Goal: Find specific page/section: Find specific page/section

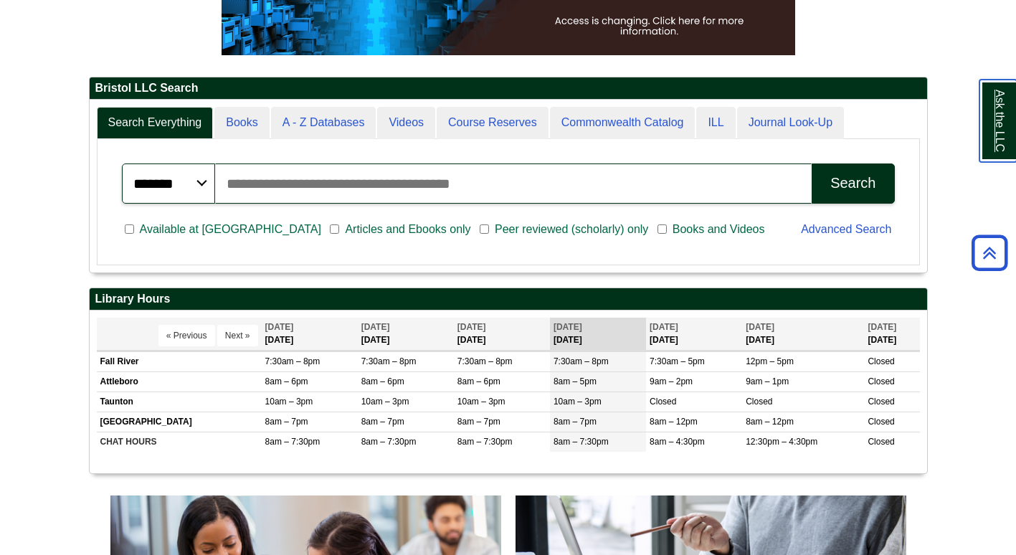
scroll to position [7, 7]
click at [320, 104] on div "Search Everything Books A - Z Databases Videos Course Reserves Commonwealth Cat…" at bounding box center [508, 186] width 837 height 173
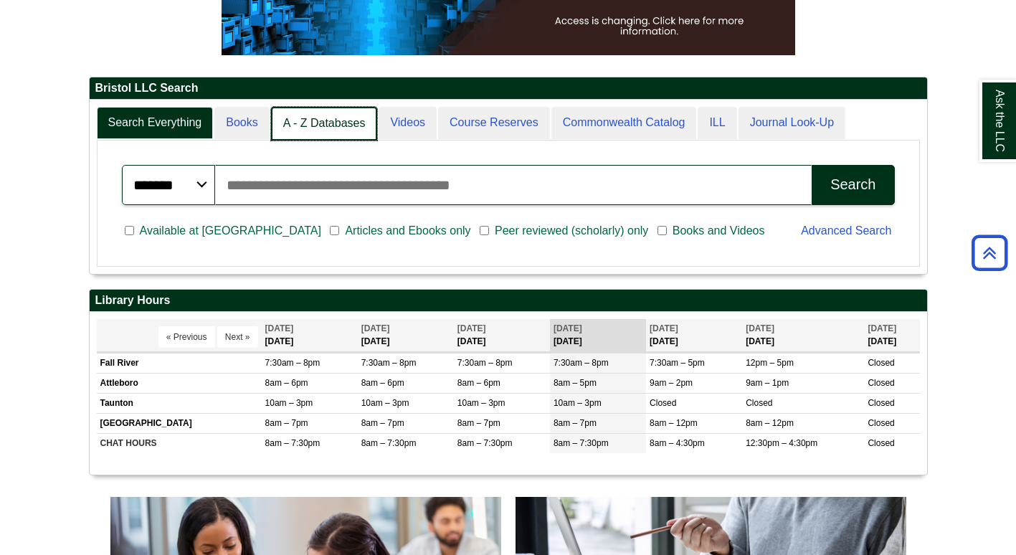
click at [323, 120] on link "A - Z Databases" at bounding box center [324, 124] width 107 height 34
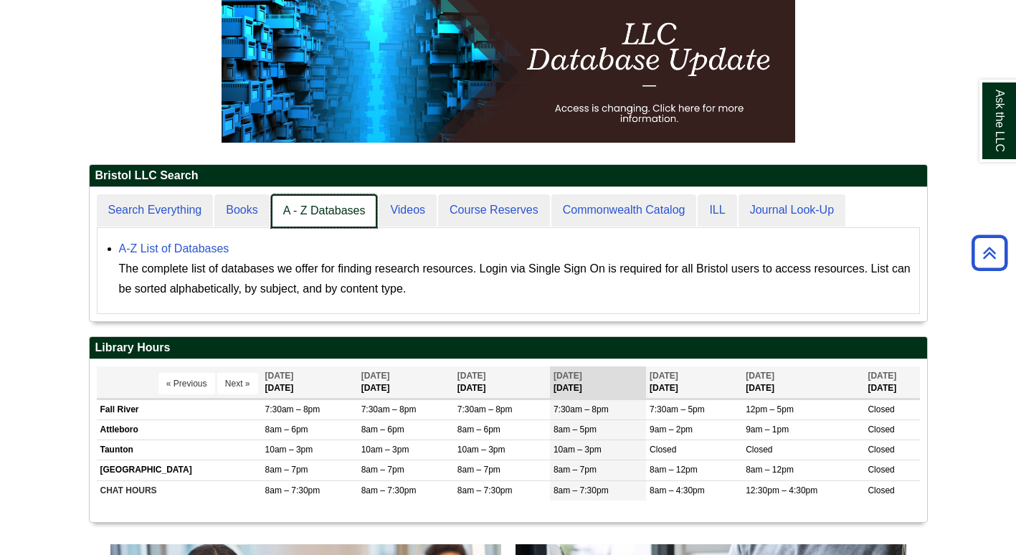
click at [318, 207] on link "A - Z Databases" at bounding box center [324, 211] width 107 height 34
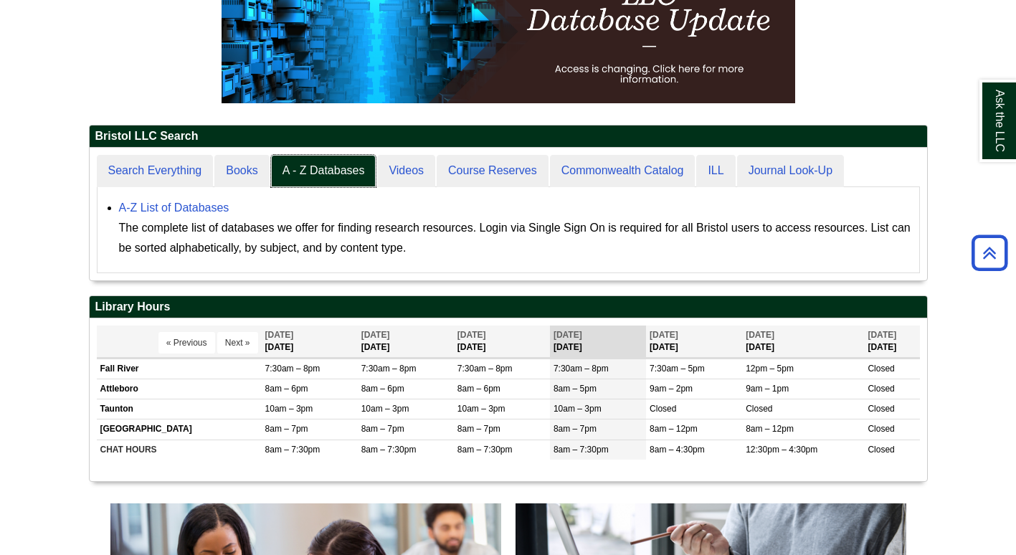
scroll to position [294, 0]
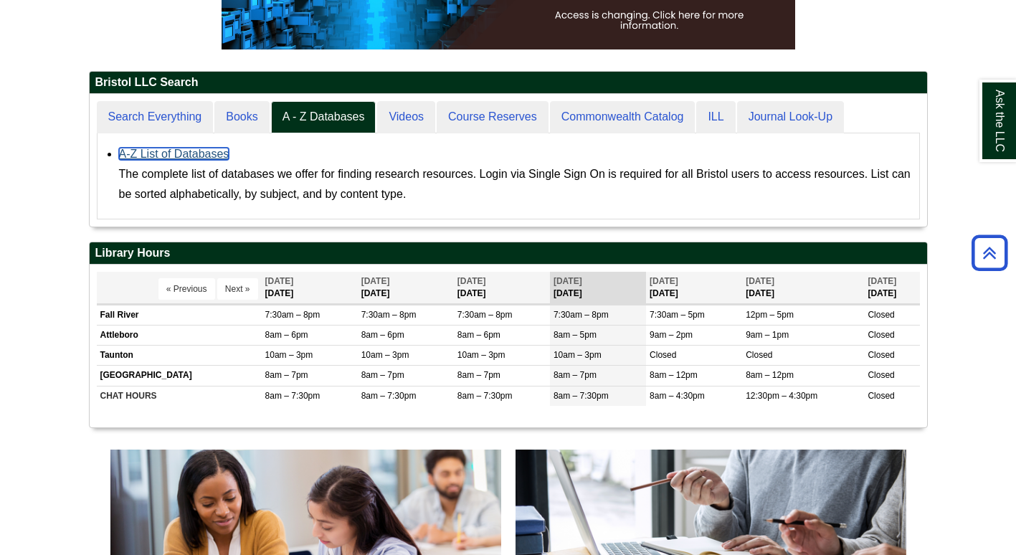
click at [204, 155] on link "A-Z List of Databases" at bounding box center [174, 154] width 110 height 12
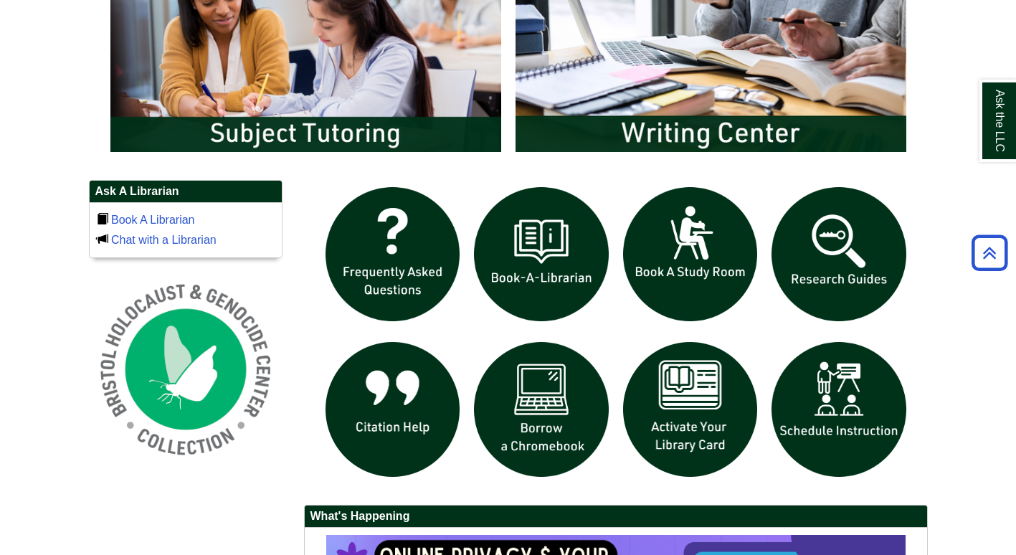
scroll to position [793, 0]
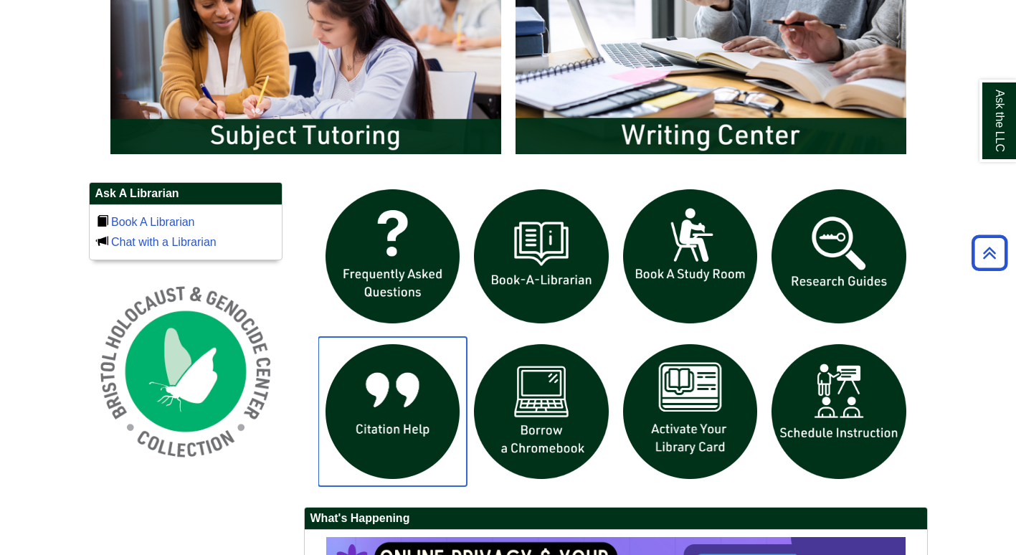
click at [355, 430] on img "slideshow" at bounding box center [392, 411] width 149 height 149
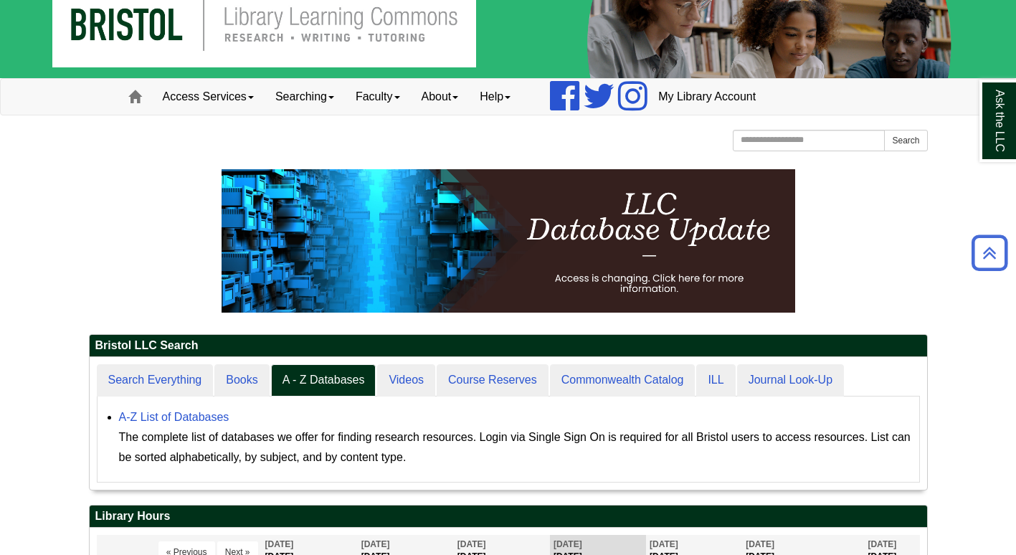
scroll to position [0, 0]
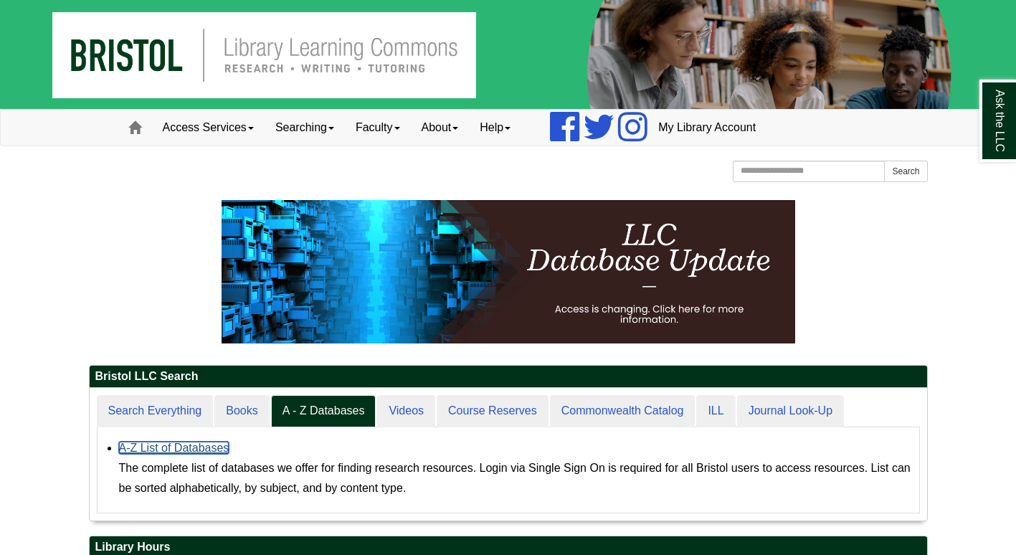
click at [204, 447] on link "A-Z List of Databases" at bounding box center [174, 448] width 110 height 12
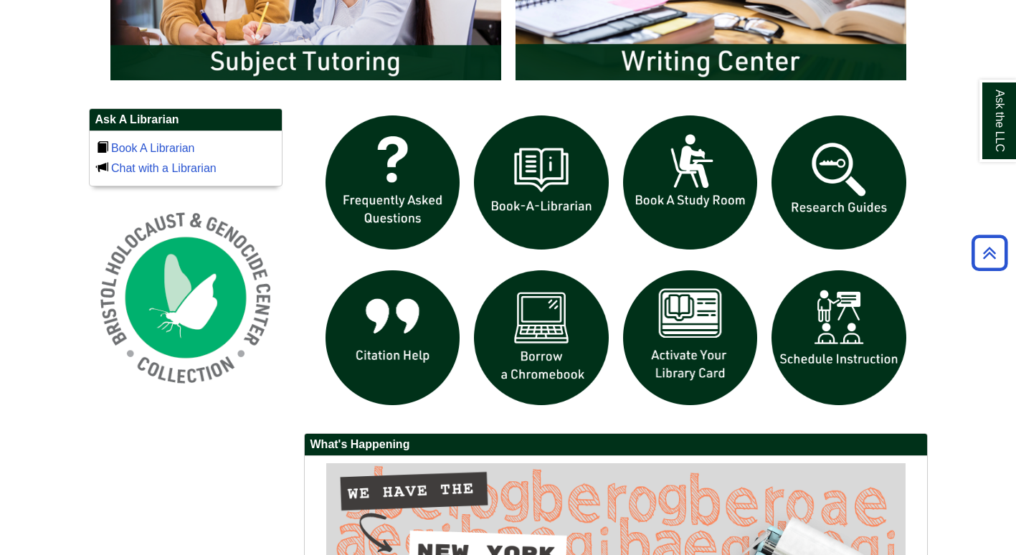
scroll to position [866, 0]
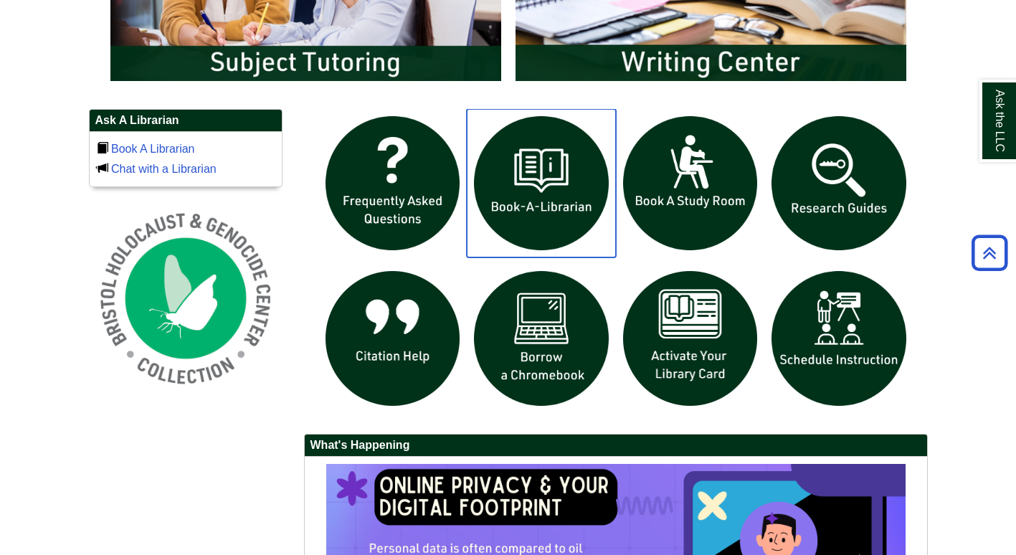
click at [520, 201] on img "slideshow" at bounding box center [541, 183] width 149 height 149
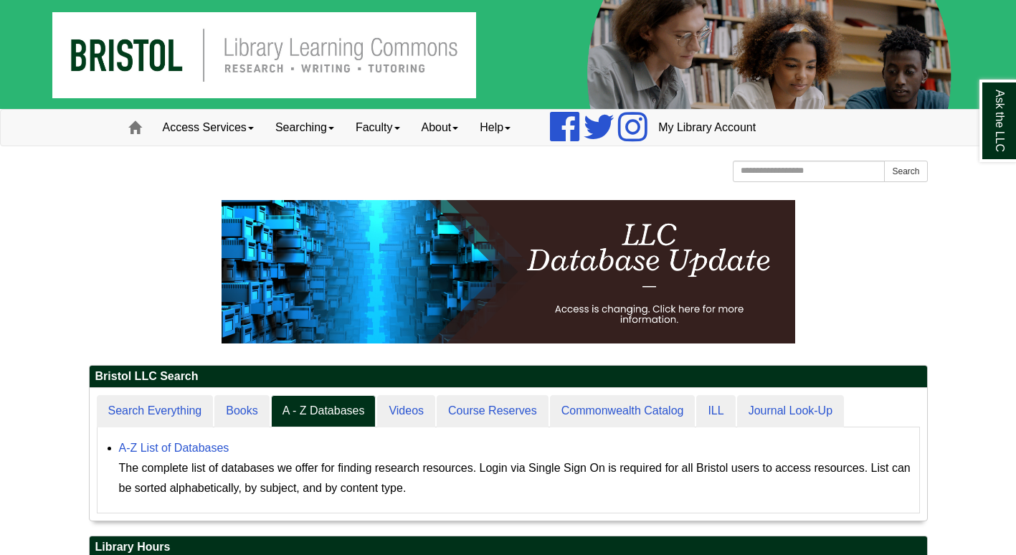
scroll to position [132, 837]
click at [203, 446] on link "A-Z List of Databases" at bounding box center [174, 448] width 110 height 12
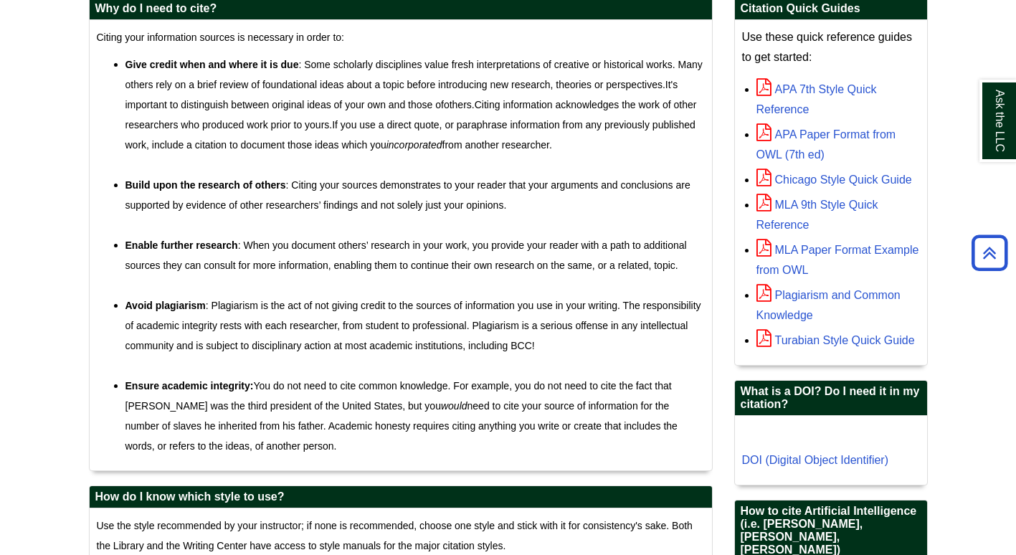
scroll to position [452, 0]
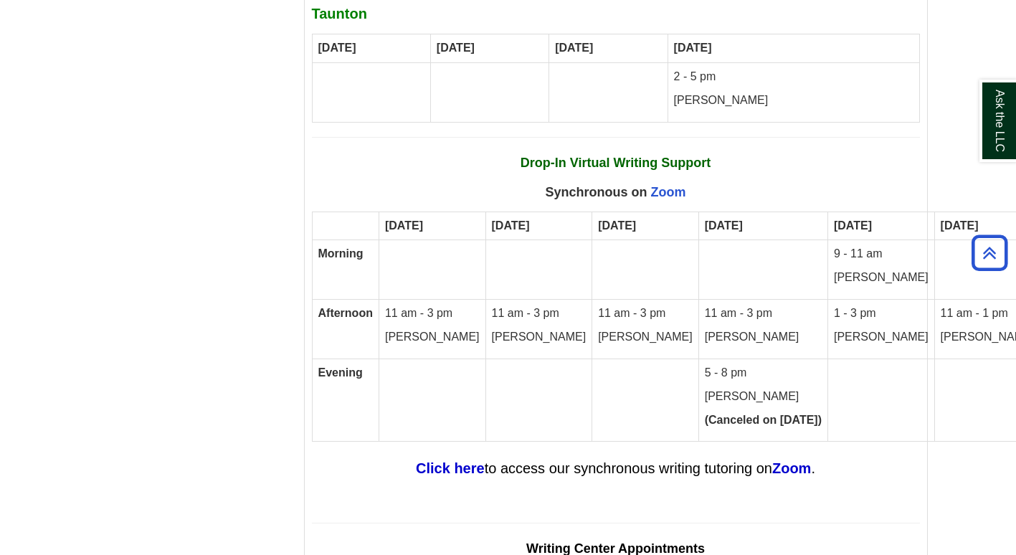
scroll to position [8655, 0]
